Goal: Task Accomplishment & Management: Complete application form

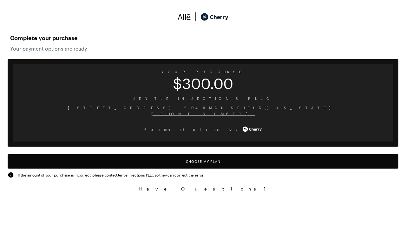
click at [203, 161] on button "Choose My Plan" at bounding box center [203, 161] width 391 height 14
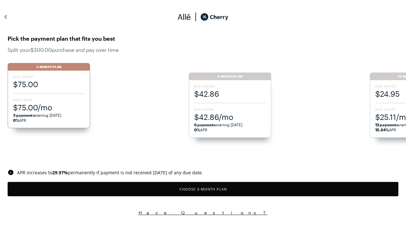
click at [203, 189] on button "Choose 3 -Month Plan" at bounding box center [203, 189] width 391 height 14
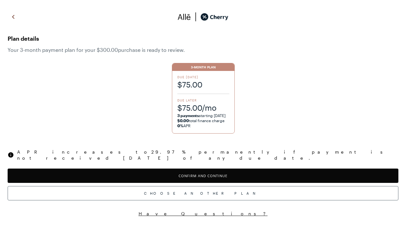
click at [203, 170] on button "Confirm and Continue" at bounding box center [203, 175] width 391 height 14
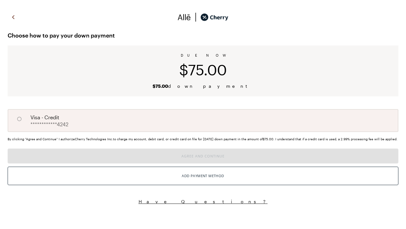
click at [19, 119] on input "A" at bounding box center [19, 118] width 11 height 11
radio input "true"
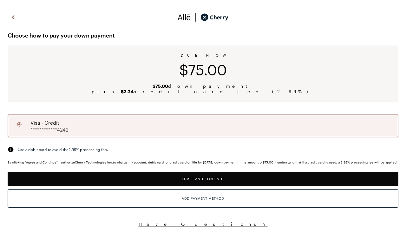
click at [203, 178] on button "Agree and Continue" at bounding box center [203, 178] width 391 height 14
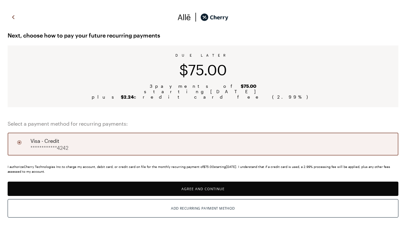
click at [203, 188] on button "Agree and Continue" at bounding box center [203, 188] width 391 height 14
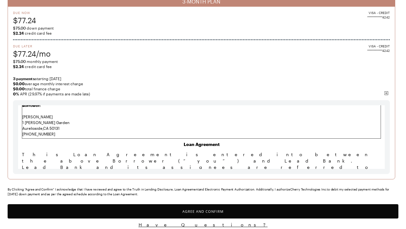
scroll to position [71, 0]
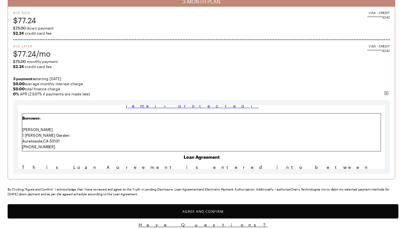
click at [197, 5] on x-pw-glass at bounding box center [203, 114] width 406 height 229
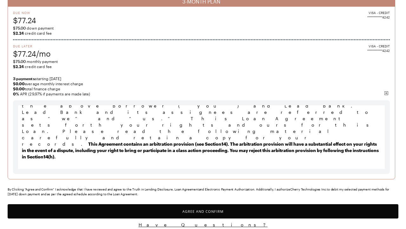
scroll to position [139, 0]
